Goal: Transaction & Acquisition: Book appointment/travel/reservation

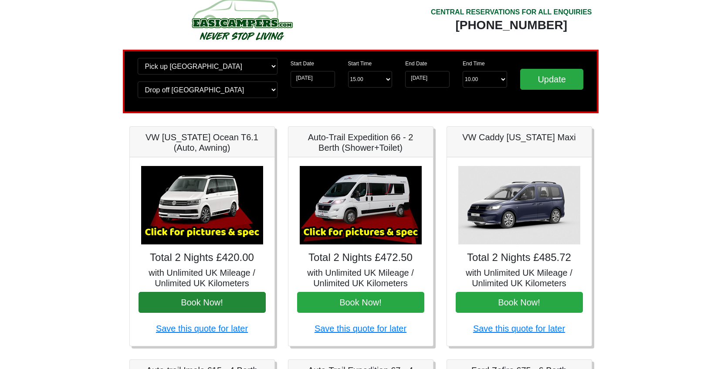
scroll to position [21, 0]
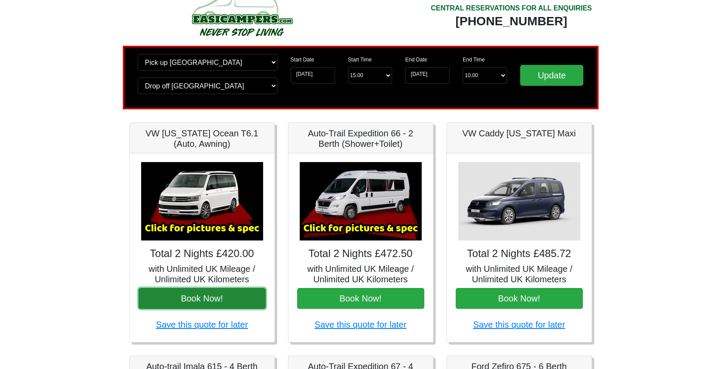
click at [201, 296] on button "Book Now!" at bounding box center [202, 298] width 127 height 21
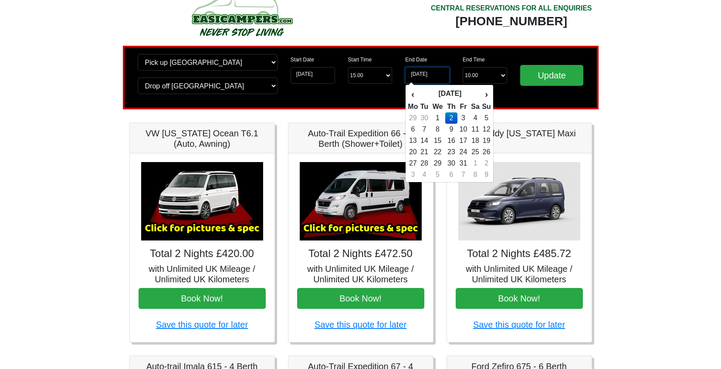
click at [414, 72] on input "[DATE]" at bounding box center [427, 75] width 44 height 17
click at [467, 115] on td "3" at bounding box center [464, 117] width 12 height 11
type input "[DATE]"
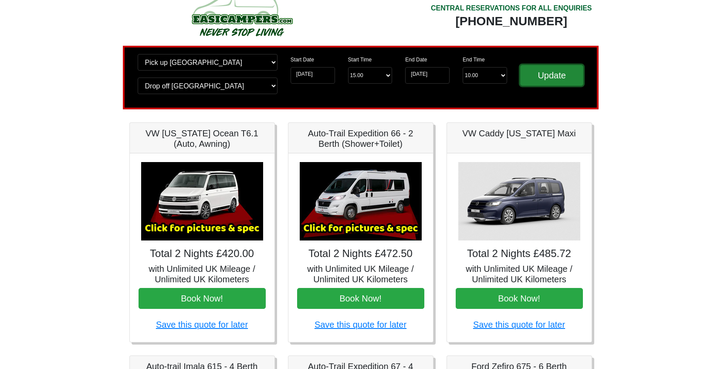
click at [543, 80] on input "Update" at bounding box center [552, 75] width 64 height 21
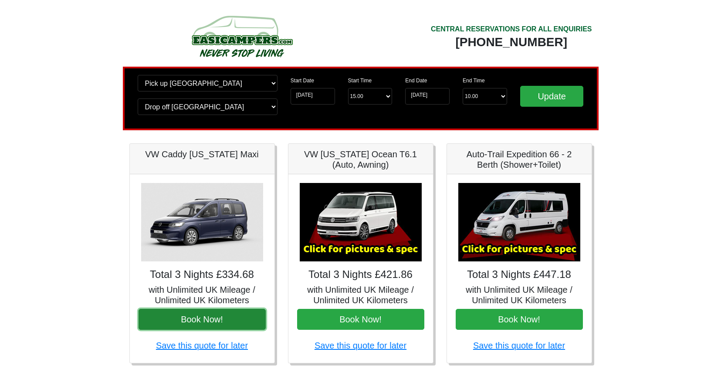
click at [236, 313] on button "Book Now!" at bounding box center [202, 319] width 127 height 21
click at [237, 314] on button "Book Now!" at bounding box center [202, 319] width 127 height 21
click at [216, 314] on button "Book Now!" at bounding box center [202, 319] width 127 height 21
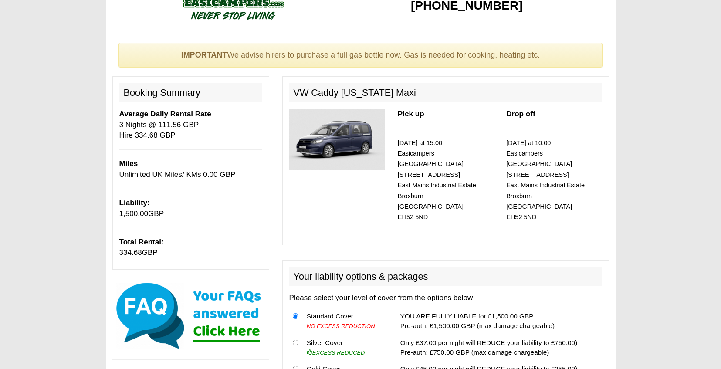
scroll to position [34, 0]
